Goal: Task Accomplishment & Management: Use online tool/utility

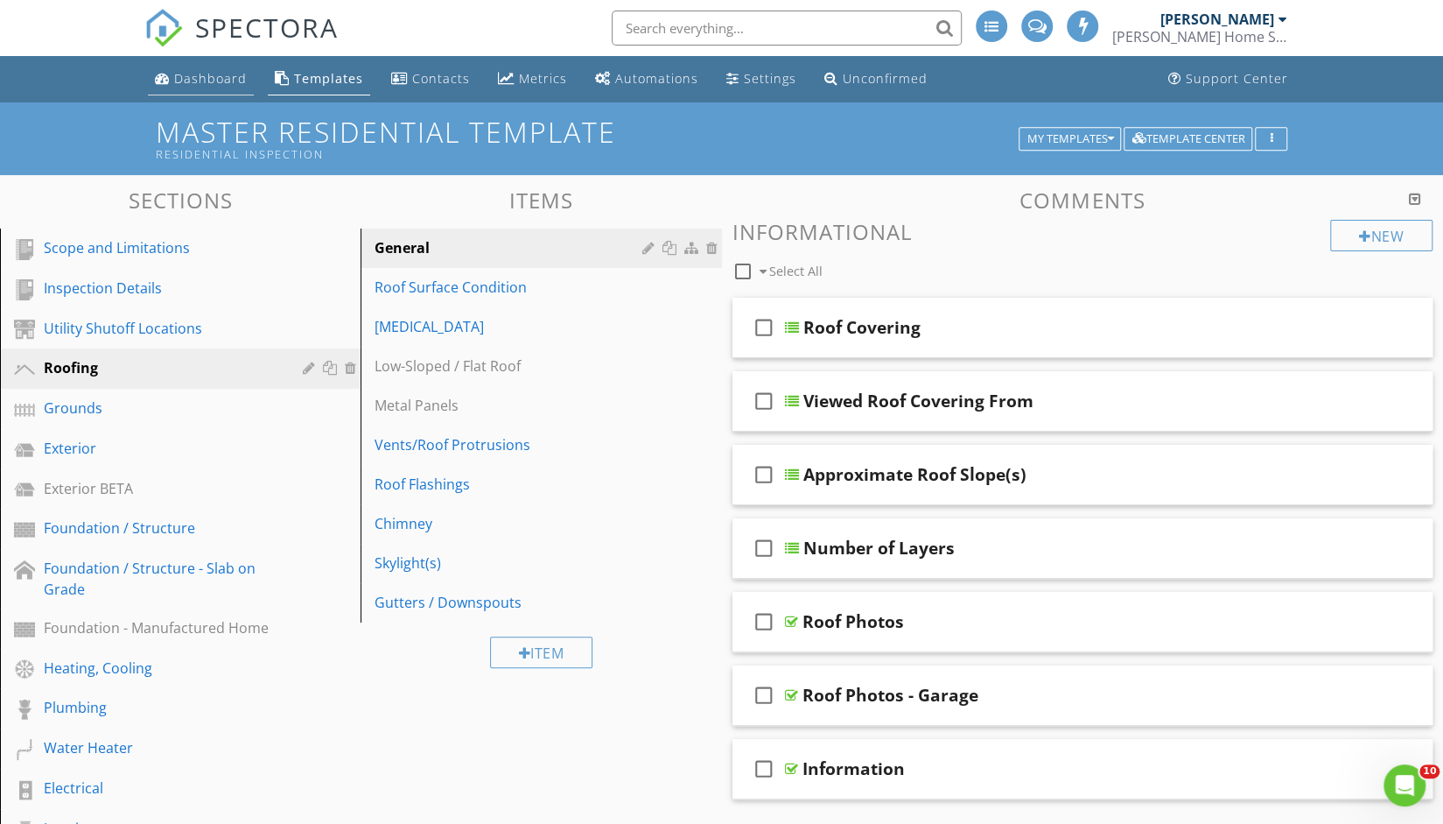
click at [205, 82] on div "Dashboard" at bounding box center [210, 78] width 73 height 17
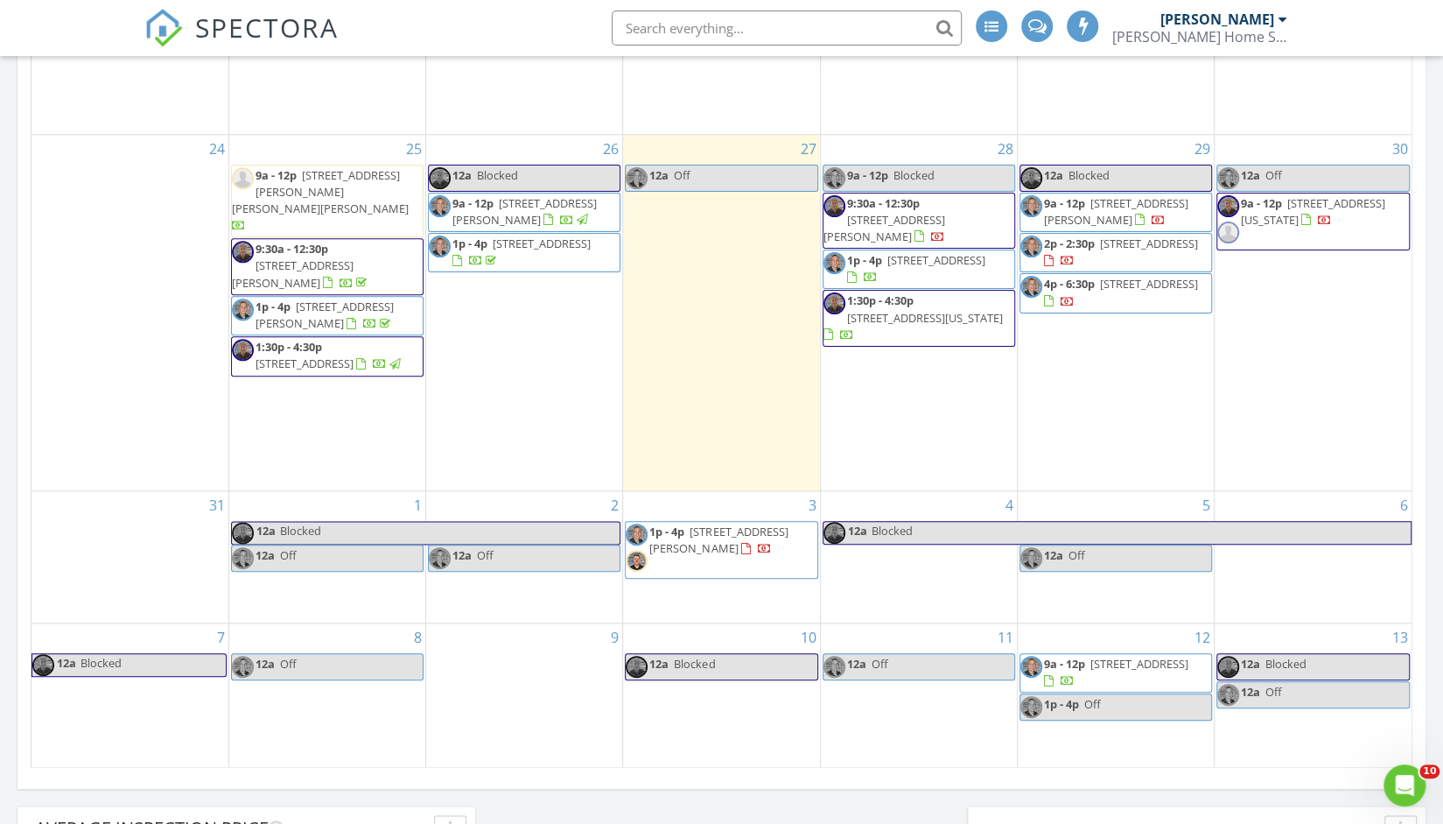
scroll to position [1203, 0]
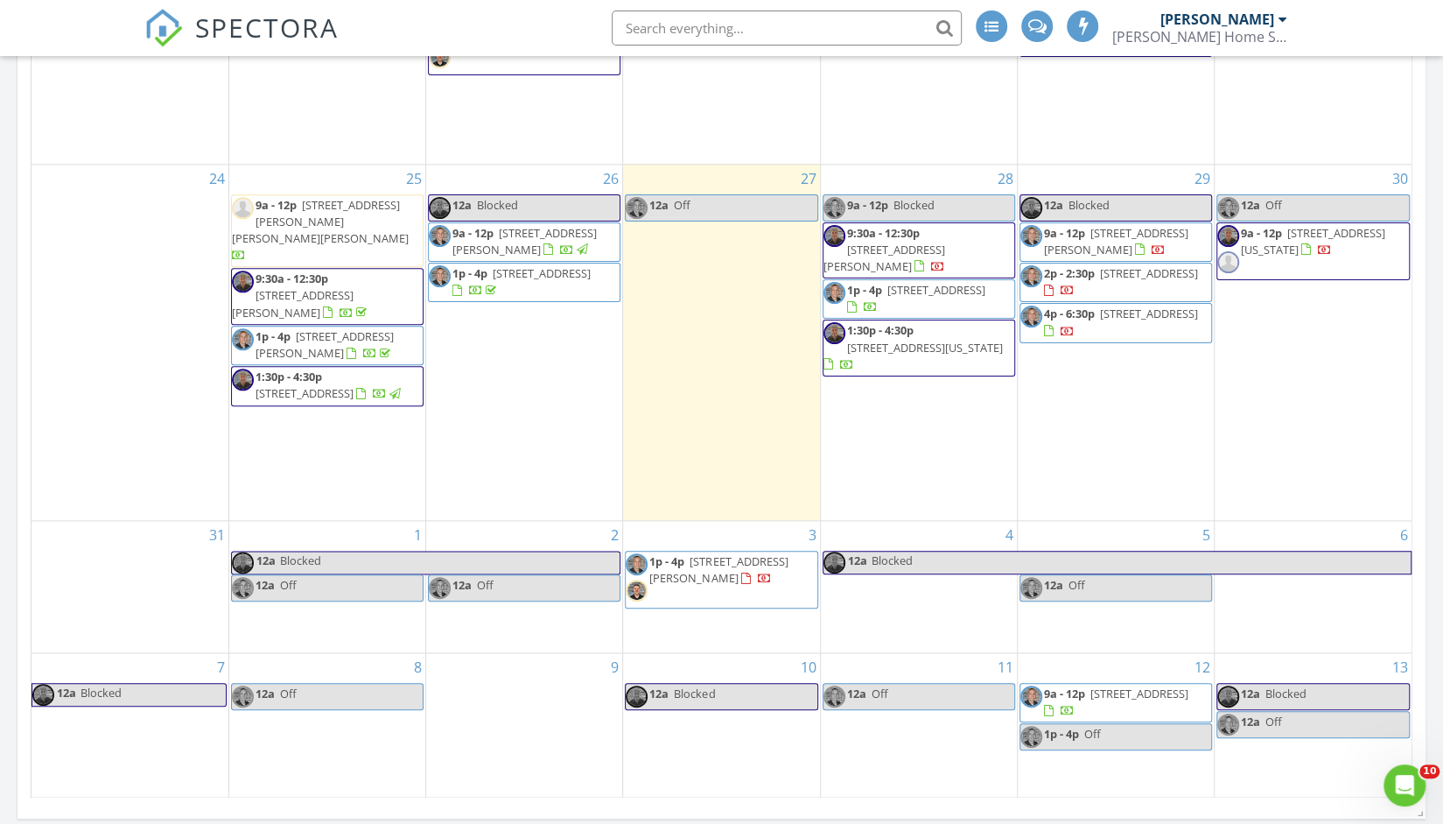
click at [511, 281] on span "5969 Hawkweed Dr, Naperville 60564" at bounding box center [542, 273] width 98 height 16
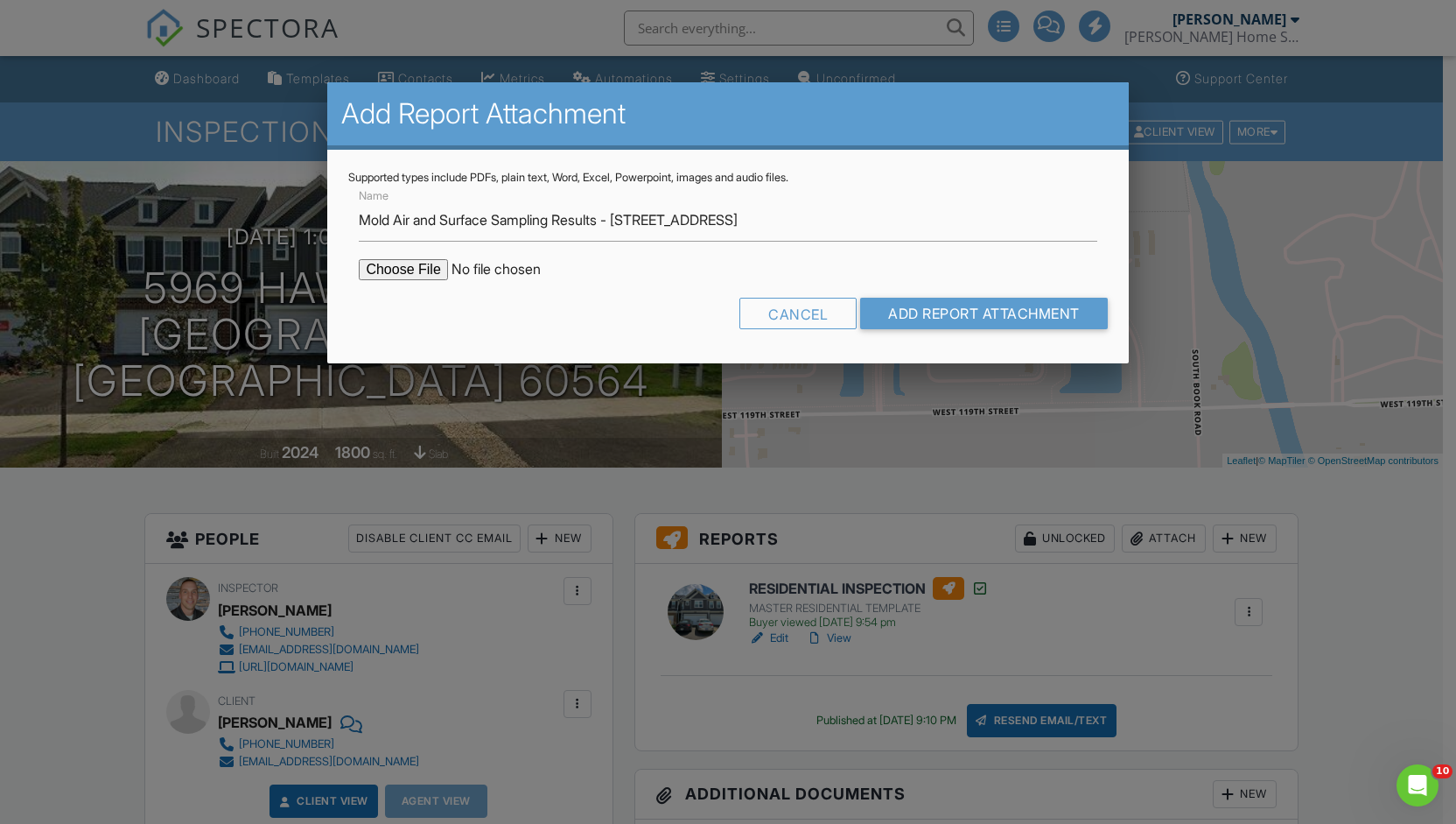
type input "Mold Air and Surface Sampling Results - 5969 Hawkweed Dr"
click at [429, 269] on input "file" at bounding box center [508, 269] width 298 height 21
type input "C:\fakepath\5969 Hawkweed Dr MoldReport_53030292_ForPrint.pdf"
click at [915, 311] on input "Add Report Attachment" at bounding box center [984, 314] width 248 height 32
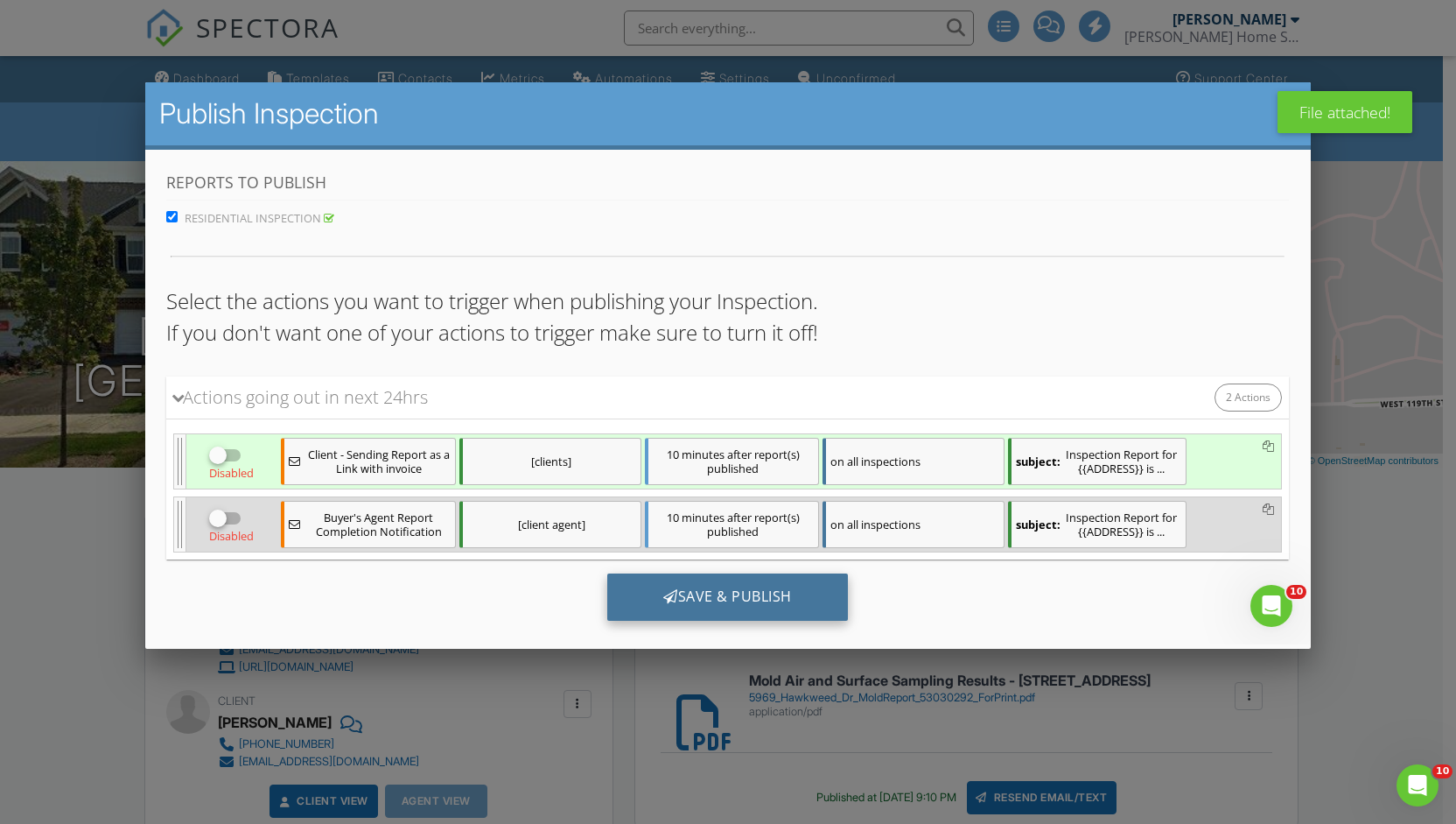
click at [677, 593] on div "Save & Publish" at bounding box center [727, 596] width 241 height 47
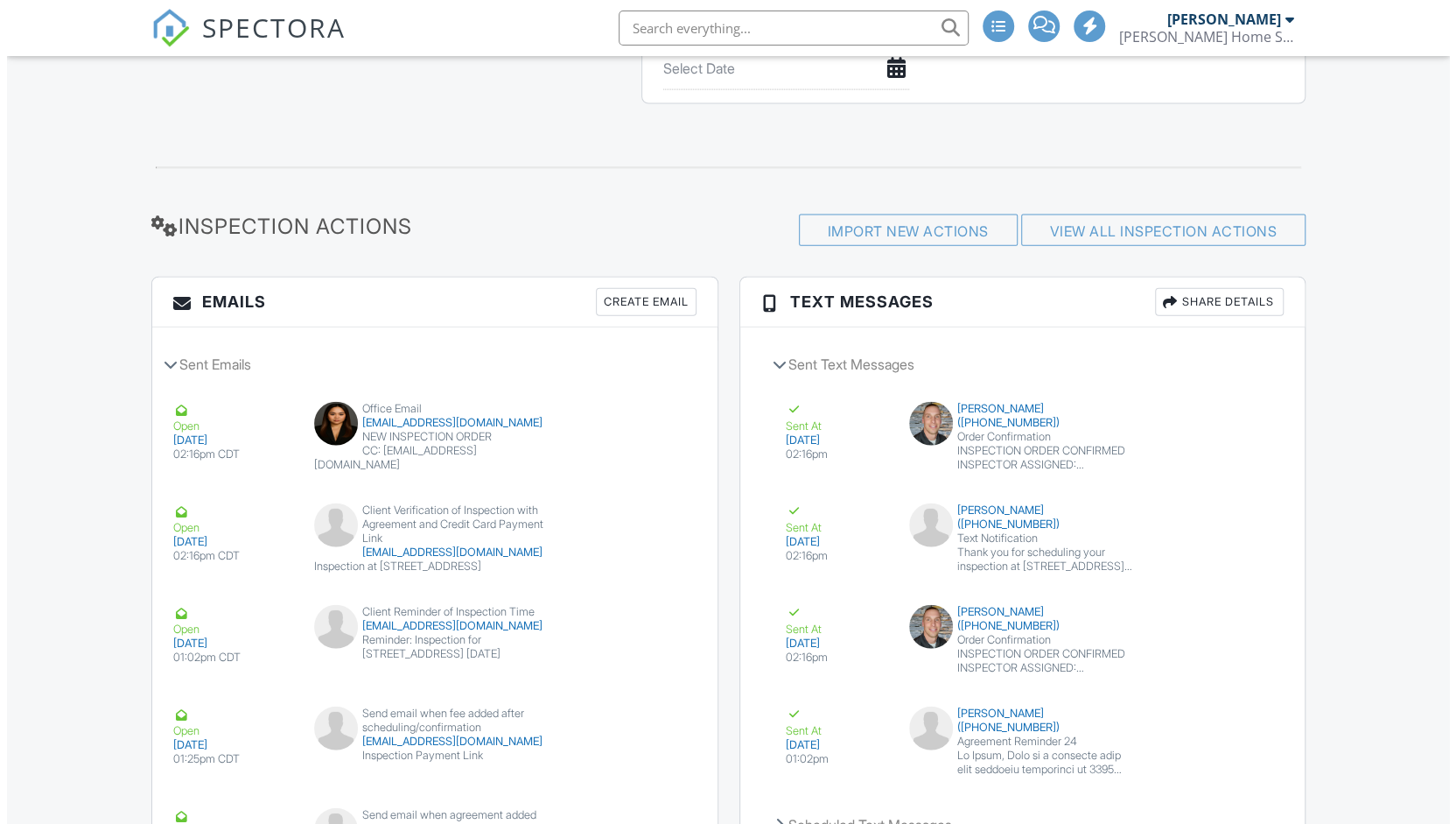
scroll to position [2481, 0]
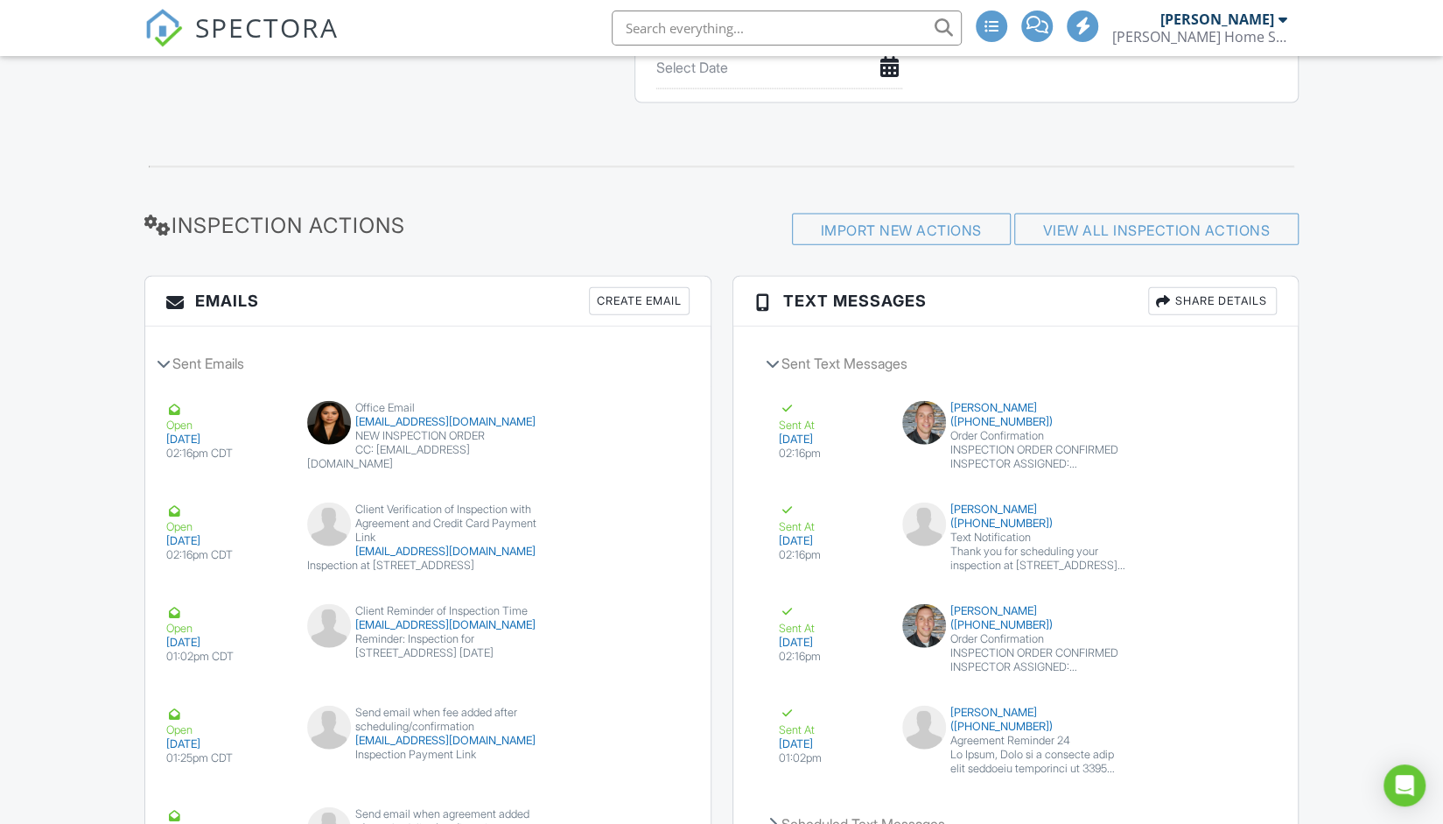
click at [668, 287] on div "Create Email" at bounding box center [639, 301] width 101 height 28
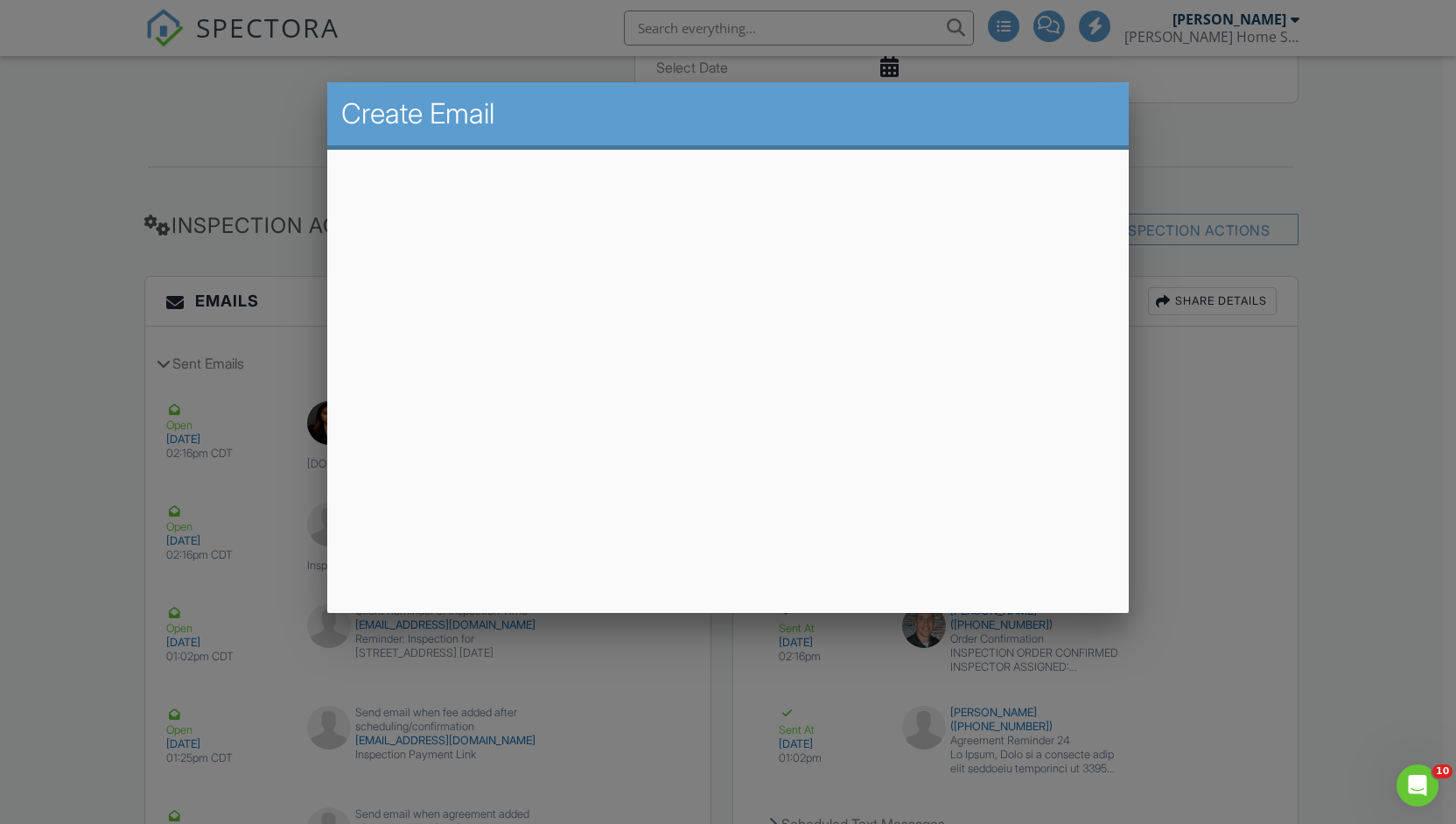
scroll to position [0, 0]
